Goal: Information Seeking & Learning: Learn about a topic

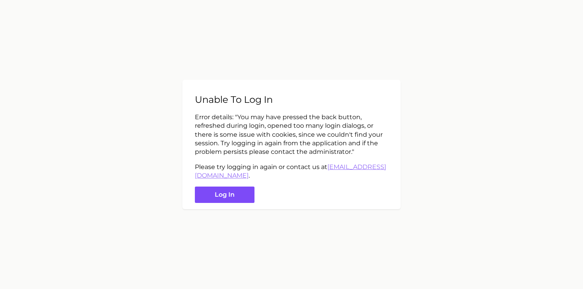
click at [245, 190] on button "Log in" at bounding box center [225, 195] width 60 height 17
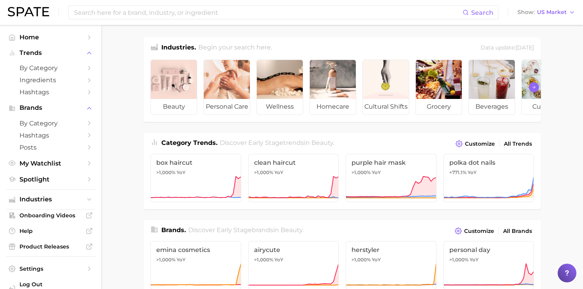
click at [534, 86] on icon "Scroll Right" at bounding box center [533, 87] width 5 height 6
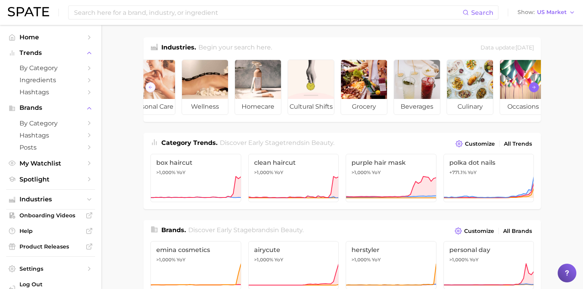
scroll to position [0, 87]
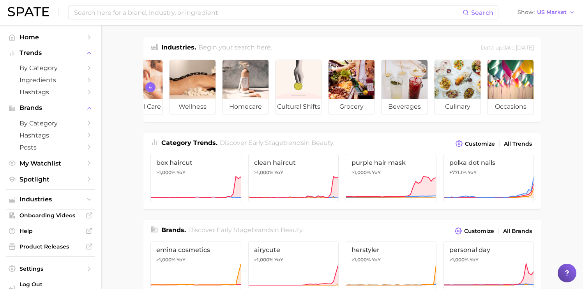
click at [151, 86] on icon "Scroll Left" at bounding box center [150, 87] width 5 height 6
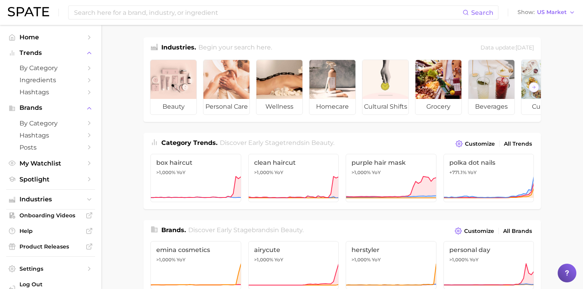
scroll to position [0, 0]
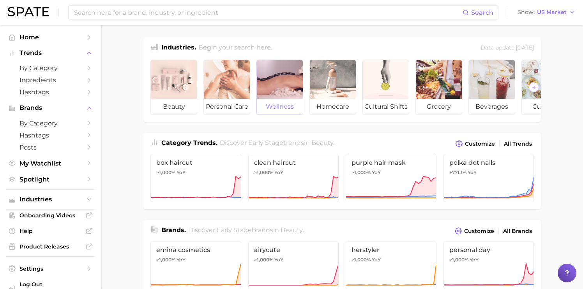
click at [273, 72] on div at bounding box center [280, 79] width 46 height 39
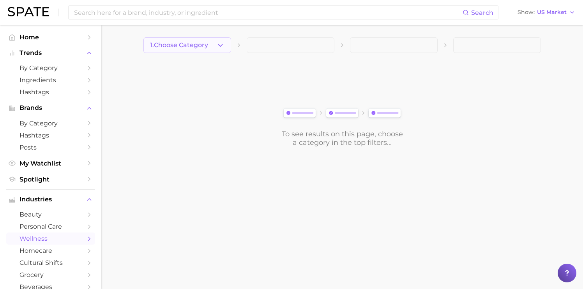
click at [223, 48] on icon "button" at bounding box center [220, 45] width 8 height 8
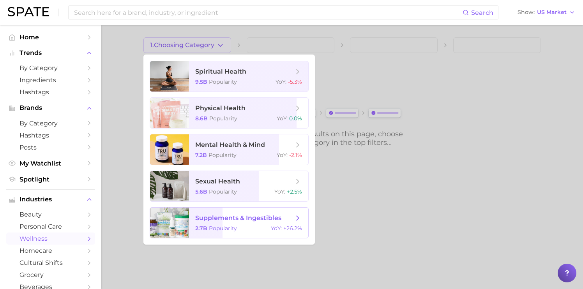
click at [216, 221] on span "supplements & ingestibles" at bounding box center [238, 217] width 86 height 7
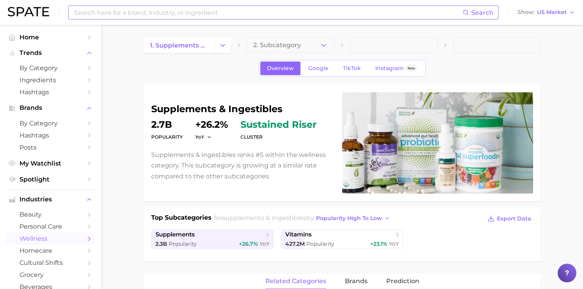
click at [176, 10] on input at bounding box center [267, 12] width 389 height 13
type input "sleep"
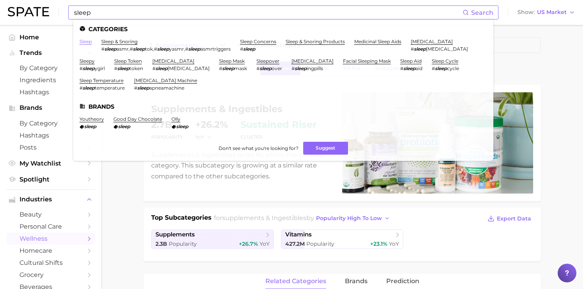
click at [88, 43] on link "sleep" at bounding box center [85, 42] width 12 height 6
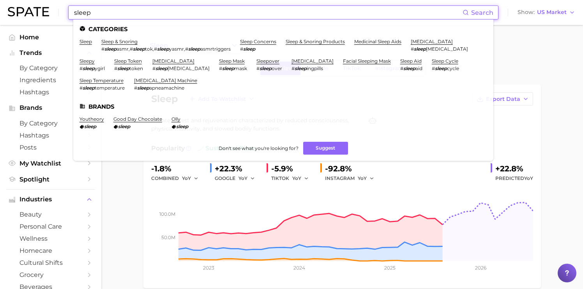
drag, startPoint x: 139, startPoint y: 14, endPoint x: 27, endPoint y: -5, distance: 113.6
click at [27, 0] on html "sleep Search Categories sleep sleep & snoring # sleep asmr , # sleep tok , # sl…" at bounding box center [291, 144] width 583 height 289
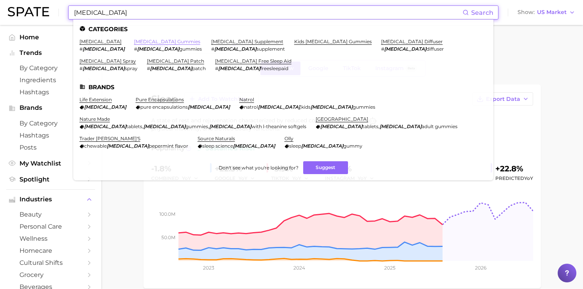
type input "[MEDICAL_DATA]"
click at [134, 41] on link "[MEDICAL_DATA] gummies" at bounding box center [167, 42] width 66 height 6
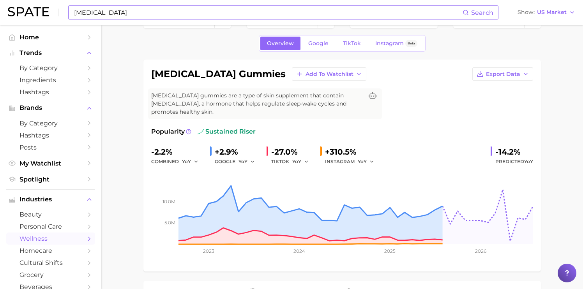
scroll to position [32, 0]
